Goal: Task Accomplishment & Management: Use online tool/utility

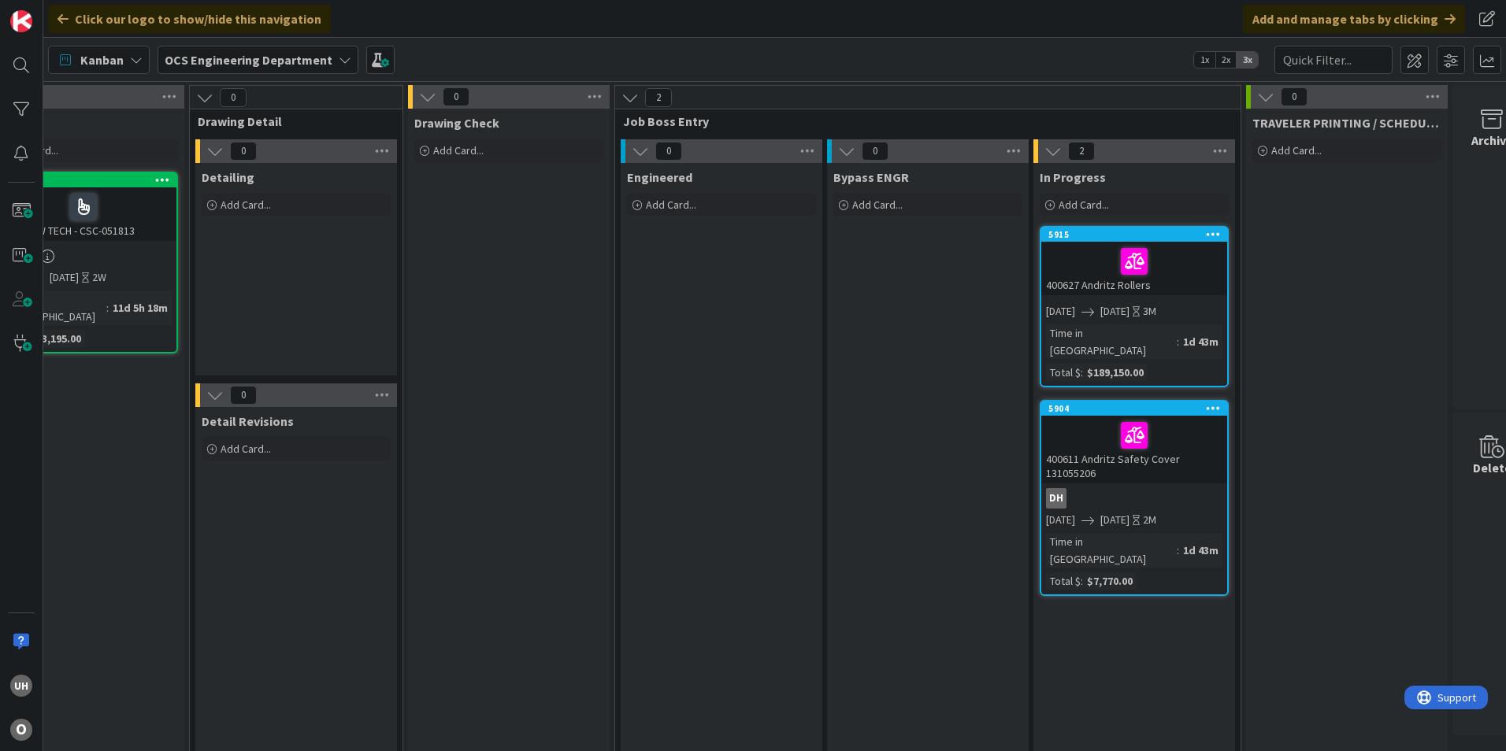
scroll to position [0, 1372]
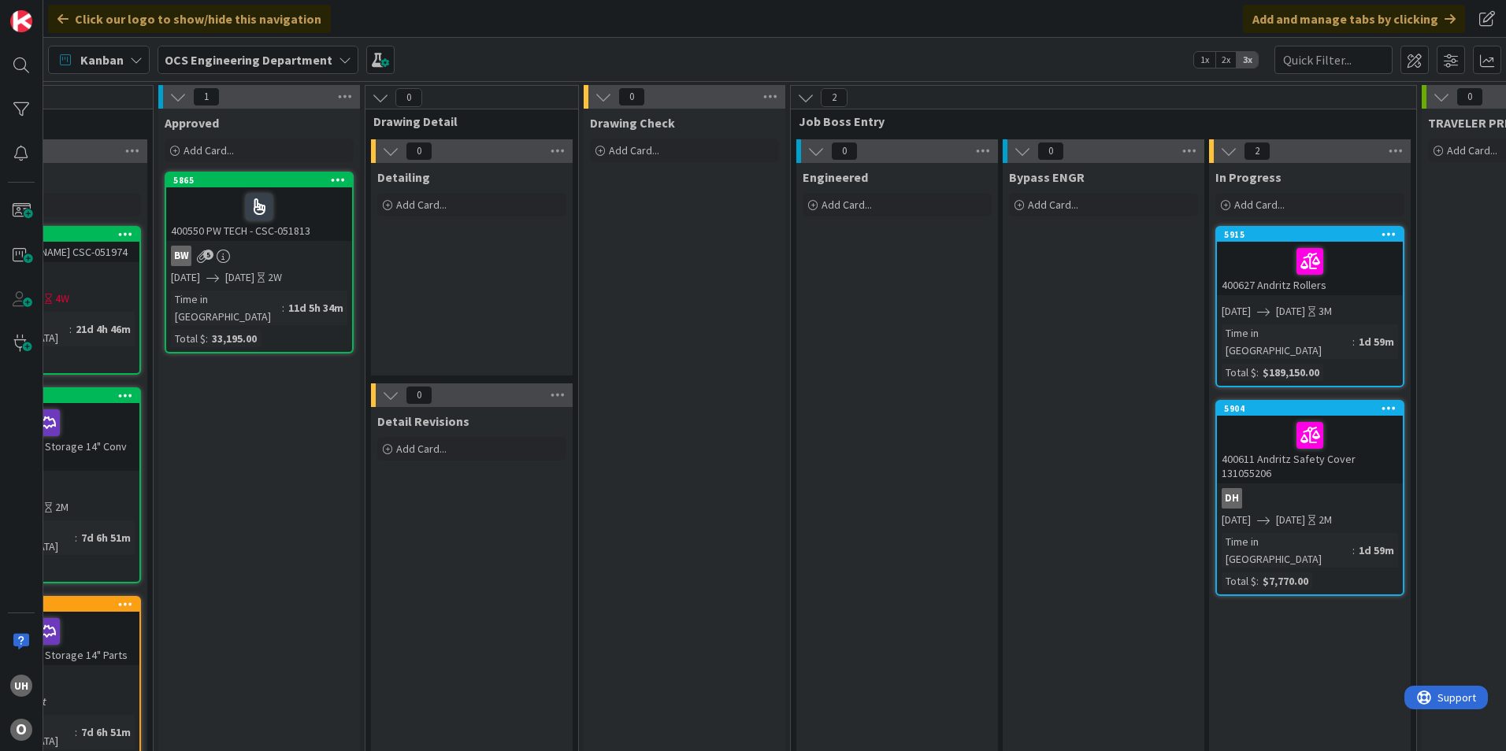
scroll to position [0, 1199]
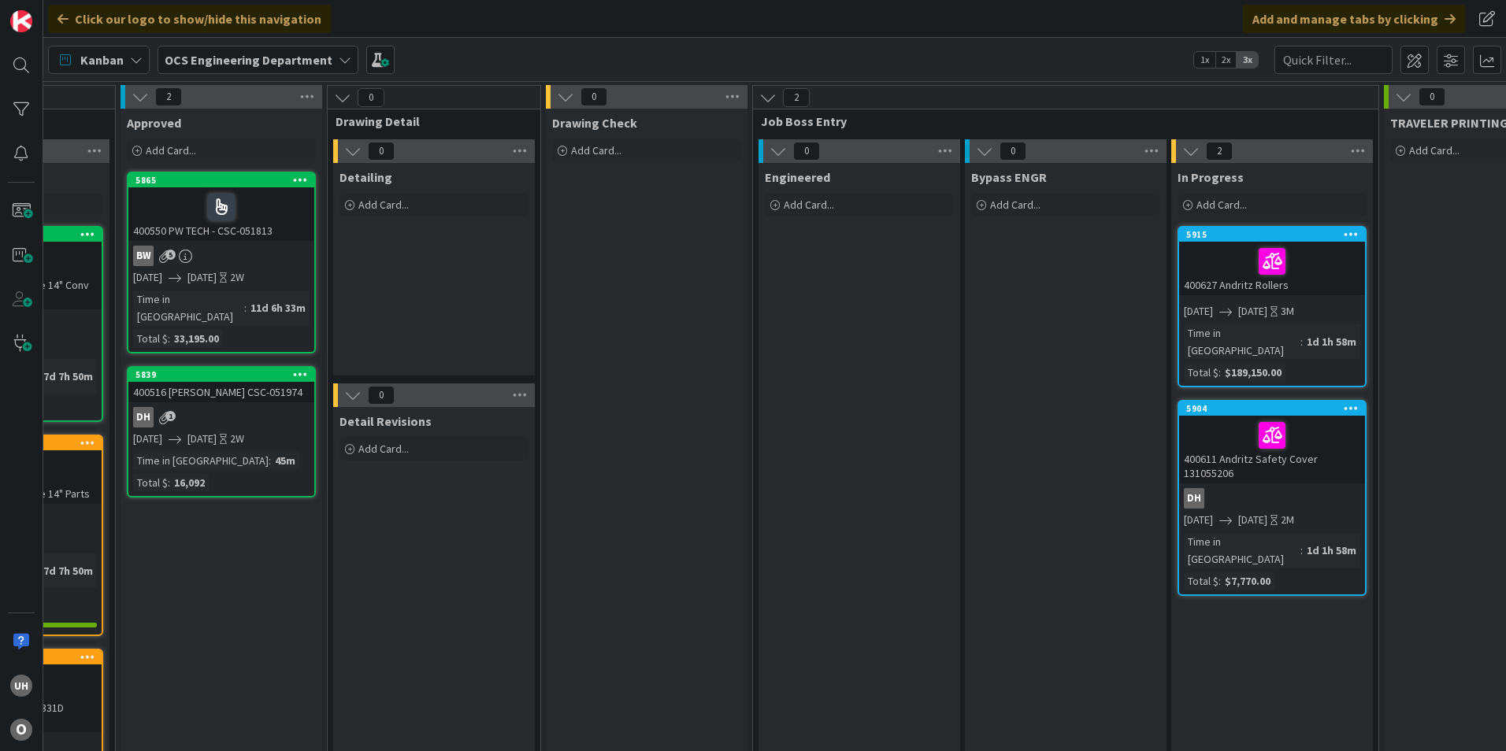
scroll to position [0, 1280]
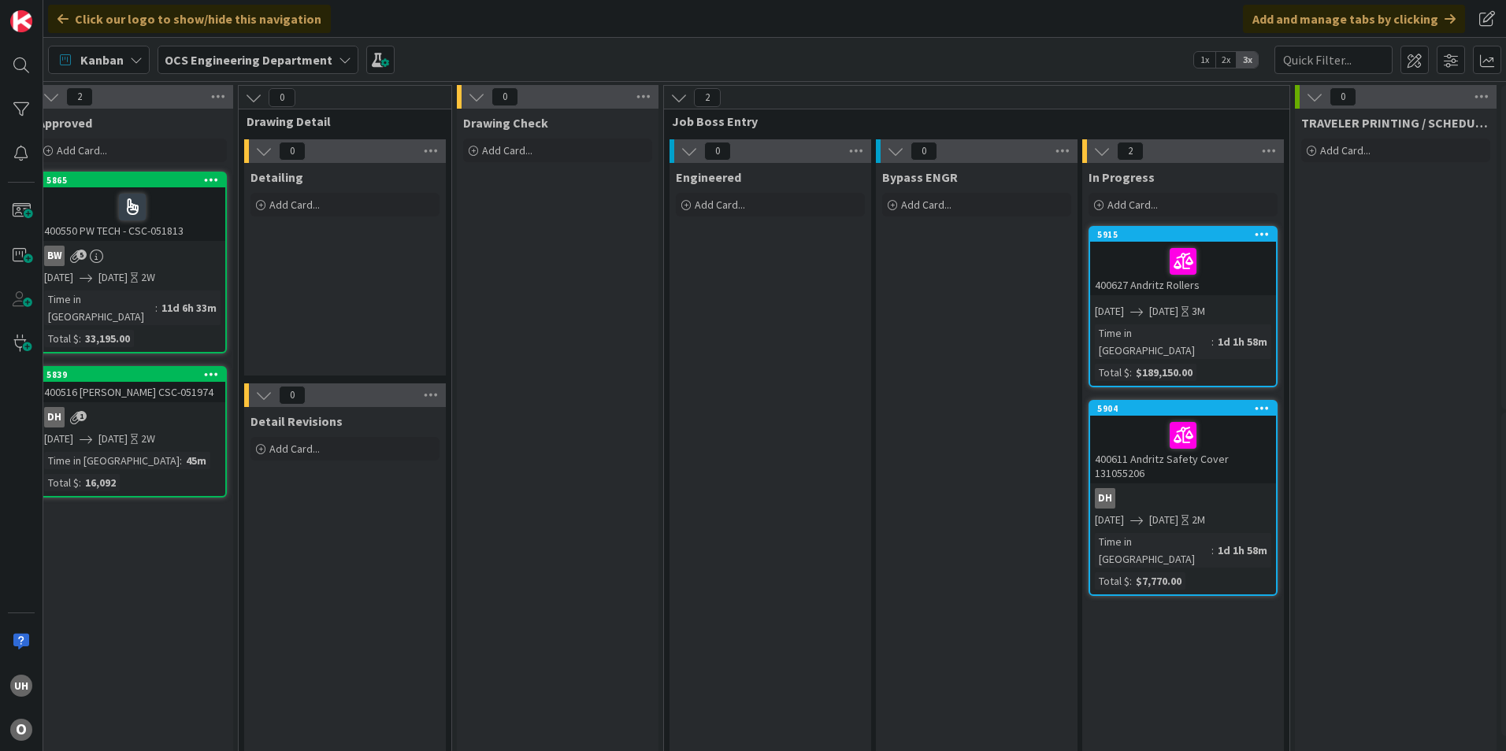
drag, startPoint x: 869, startPoint y: 560, endPoint x: 872, endPoint y: 529, distance: 30.9
drag, startPoint x: 872, startPoint y: 529, endPoint x: 584, endPoint y: 333, distance: 347.9
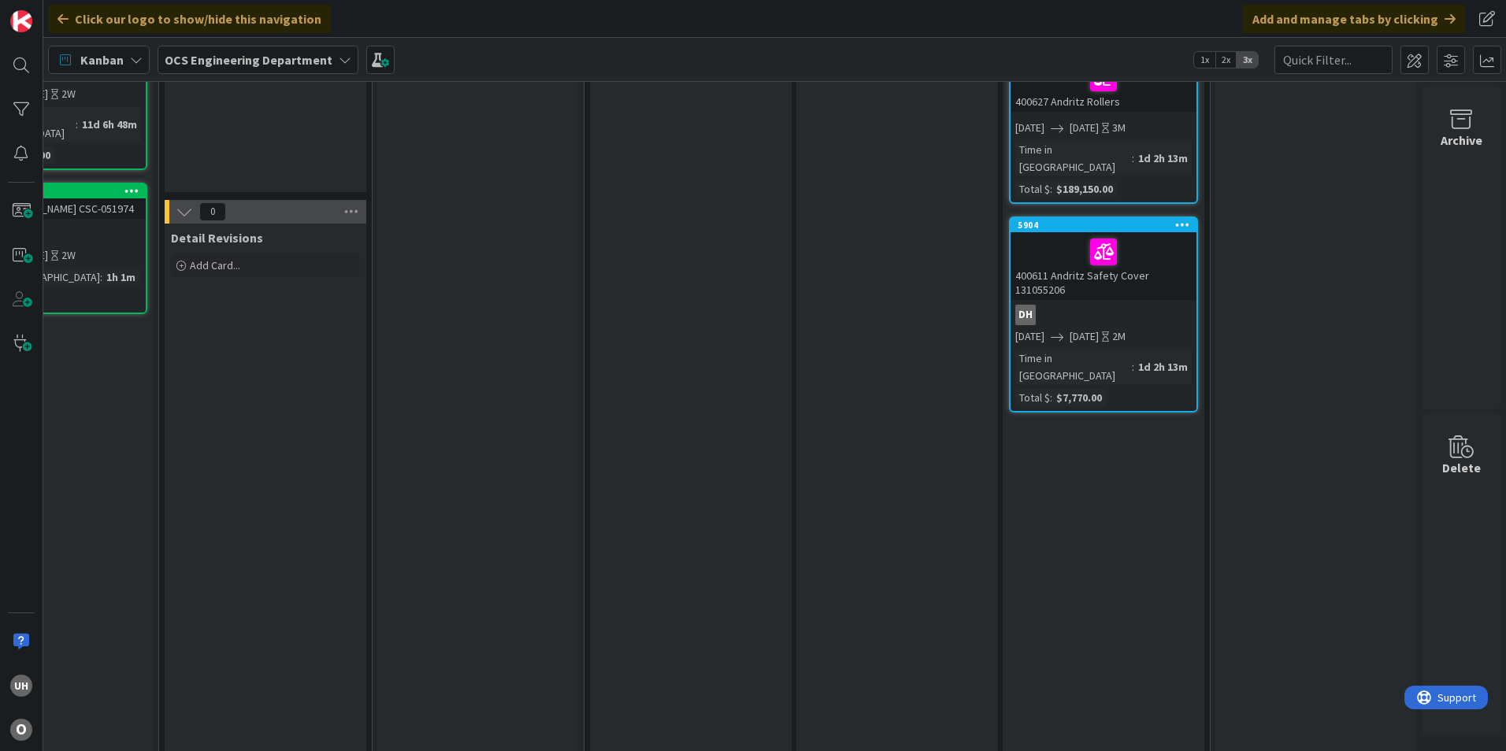
scroll to position [0, 1372]
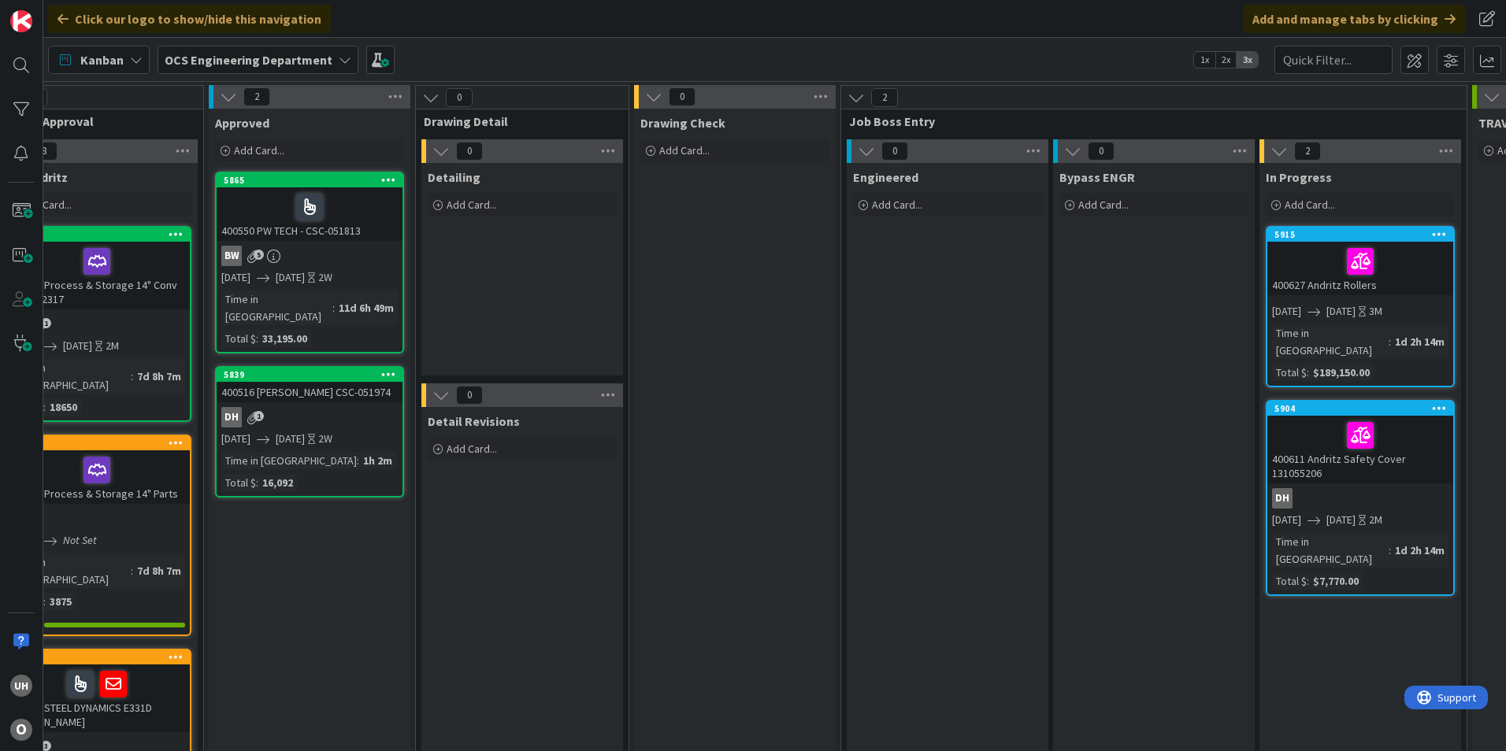
scroll to position [0, 1372]
